Goal: Task Accomplishment & Management: Use online tool/utility

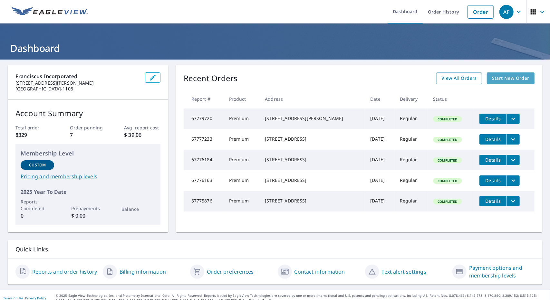
click at [503, 81] on span "Start New Order" at bounding box center [510, 78] width 37 height 8
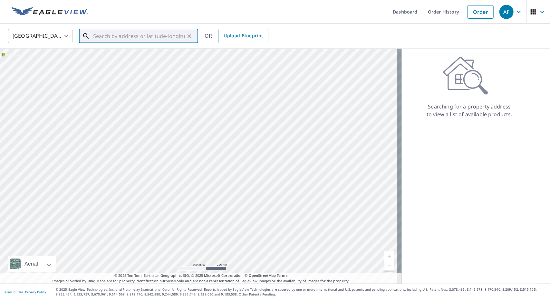
click at [162, 38] on input "text" at bounding box center [139, 36] width 92 height 18
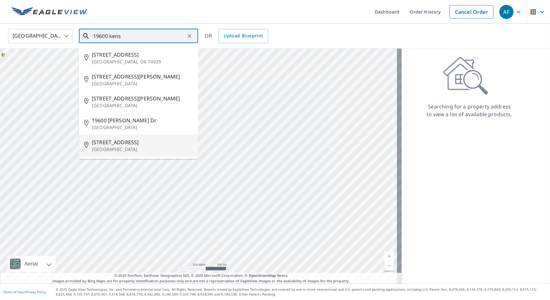
click at [140, 151] on p "[GEOGRAPHIC_DATA]" at bounding box center [142, 149] width 101 height 6
type input "[STREET_ADDRESS]"
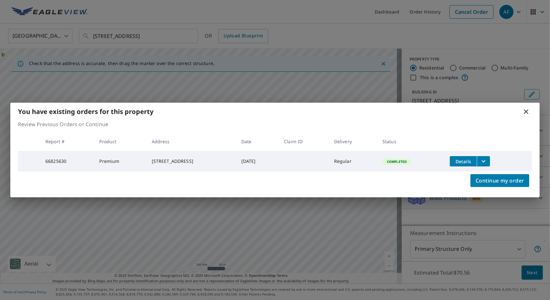
click at [471, 162] on span "Details" at bounding box center [463, 162] width 19 height 6
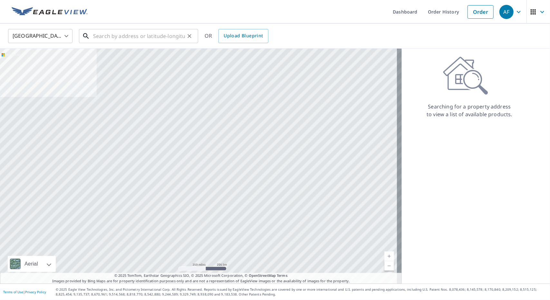
click at [118, 33] on input "text" at bounding box center [139, 36] width 92 height 18
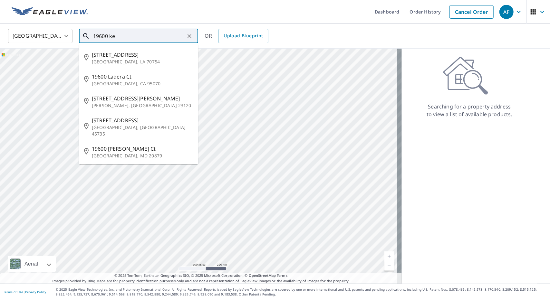
type input "19600 [PERSON_NAME]"
